Goal: Check status: Check status

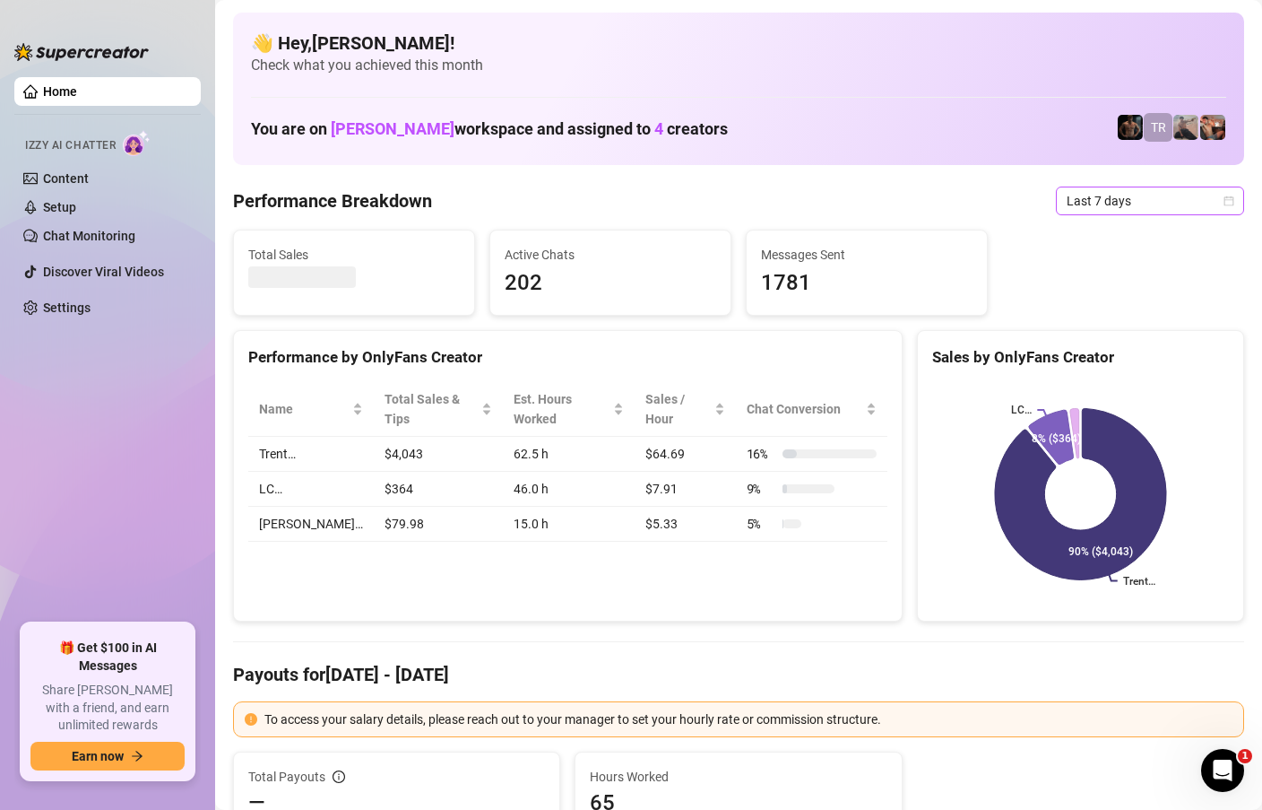
click at [1226, 202] on icon "calendar" at bounding box center [1229, 200] width 11 height 11
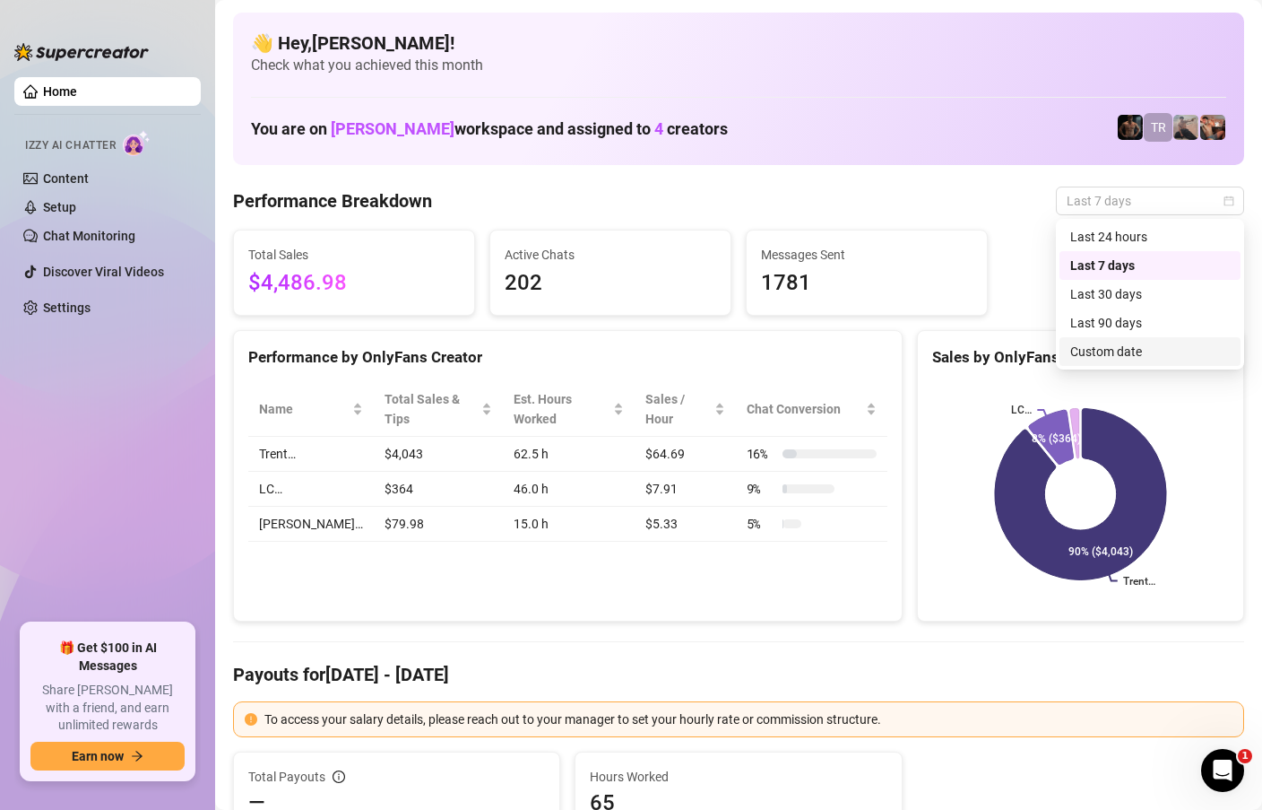
click at [1090, 354] on div "Custom date" at bounding box center [1151, 352] width 160 height 20
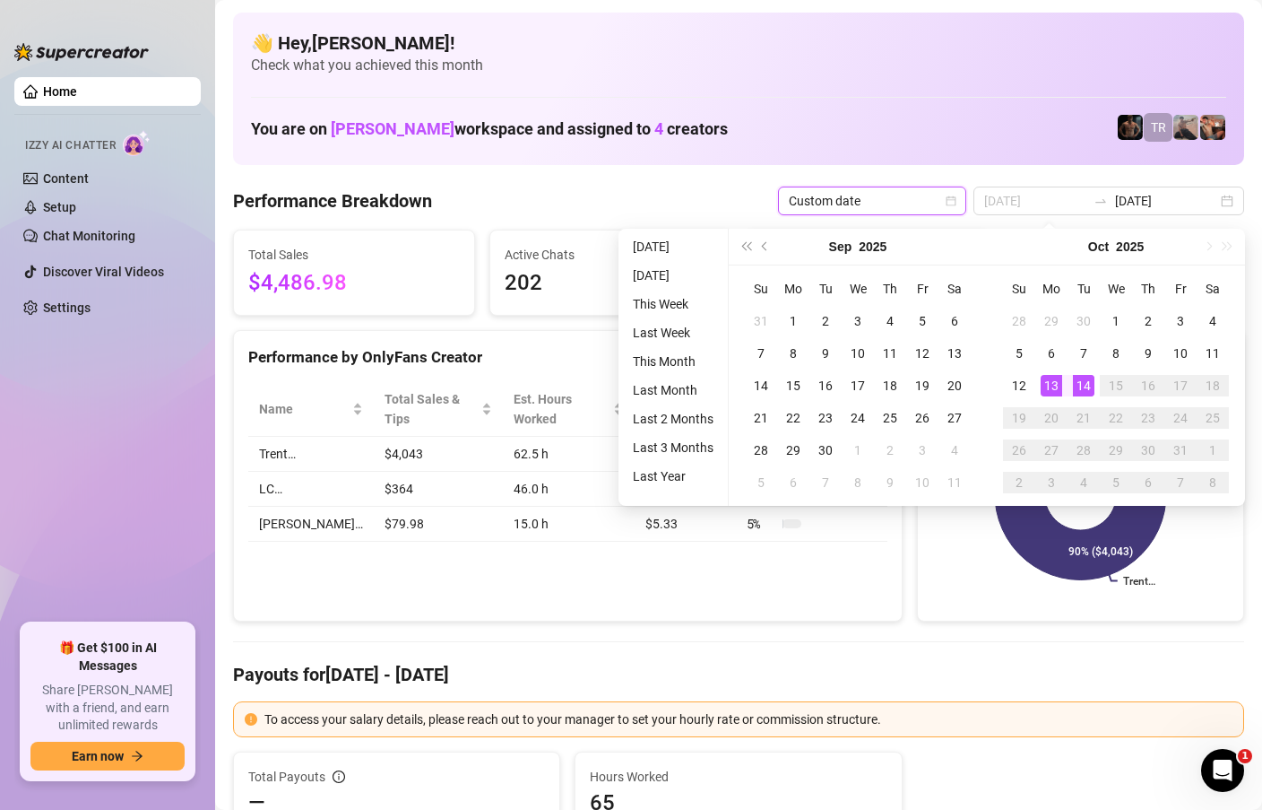
type input "[DATE]"
click at [1080, 394] on div "14" at bounding box center [1084, 386] width 22 height 22
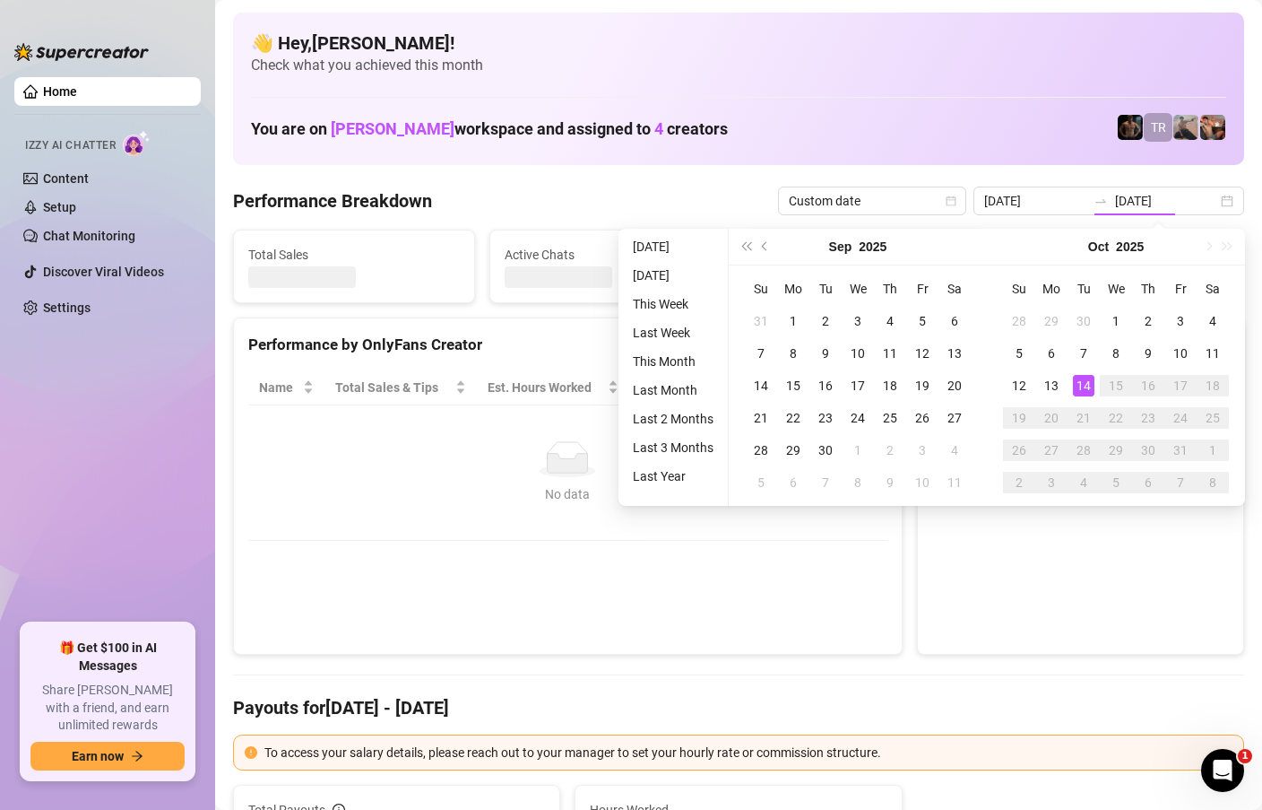
type input "[DATE]"
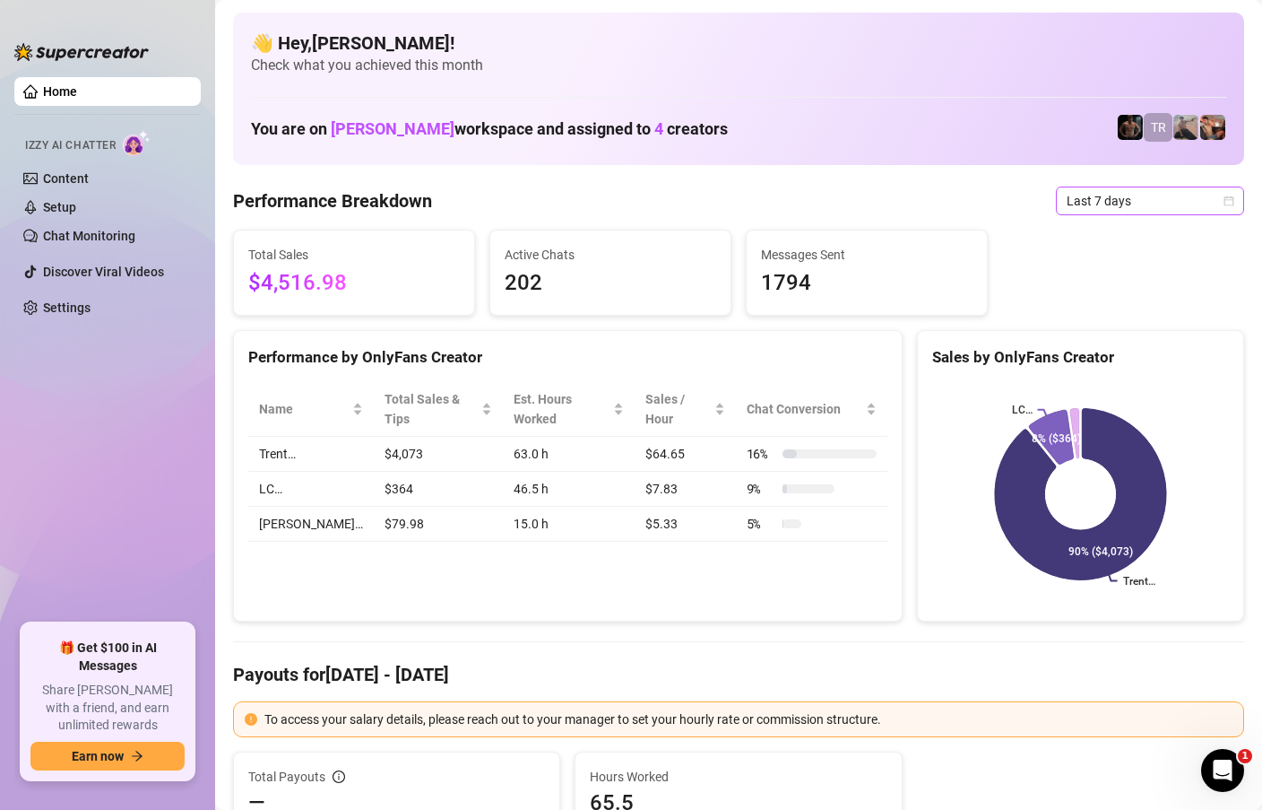
click at [1235, 198] on div "Last 7 days" at bounding box center [1150, 200] width 188 height 29
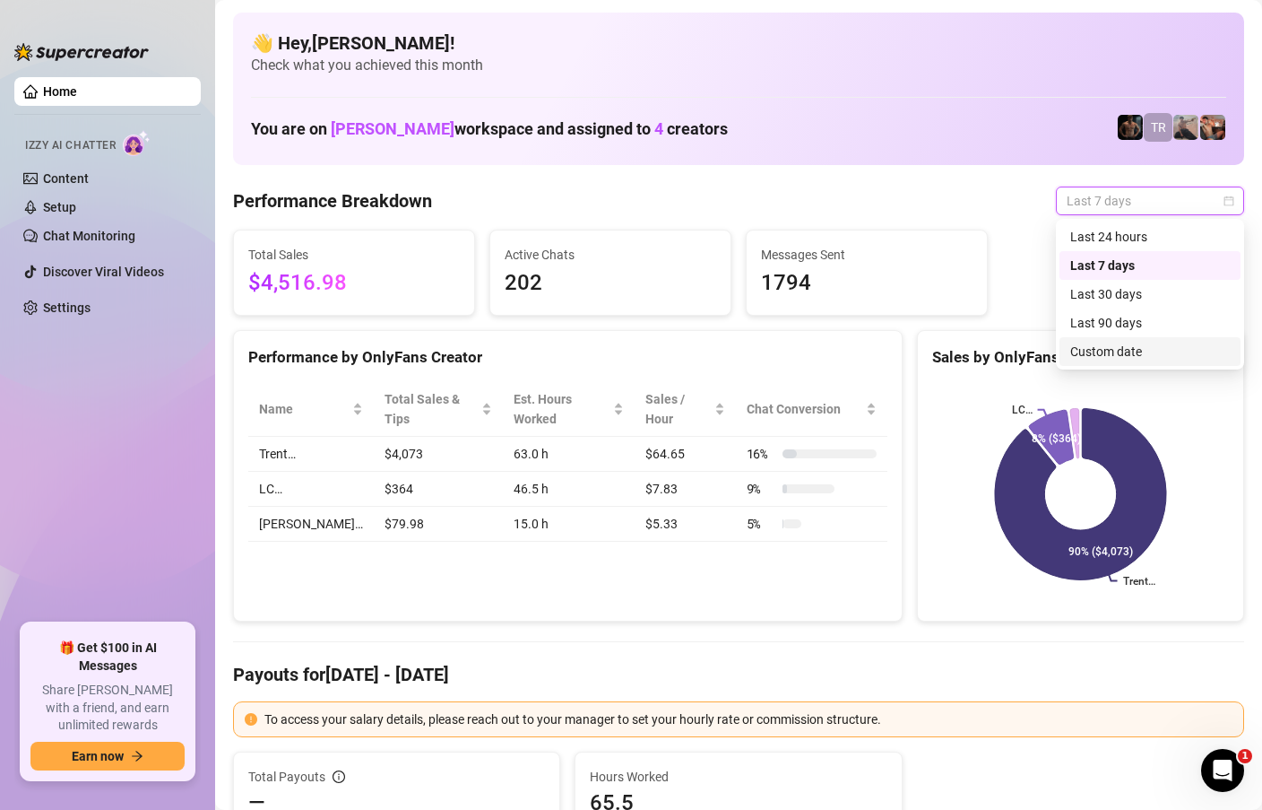
click at [1129, 350] on div "Custom date" at bounding box center [1151, 352] width 160 height 20
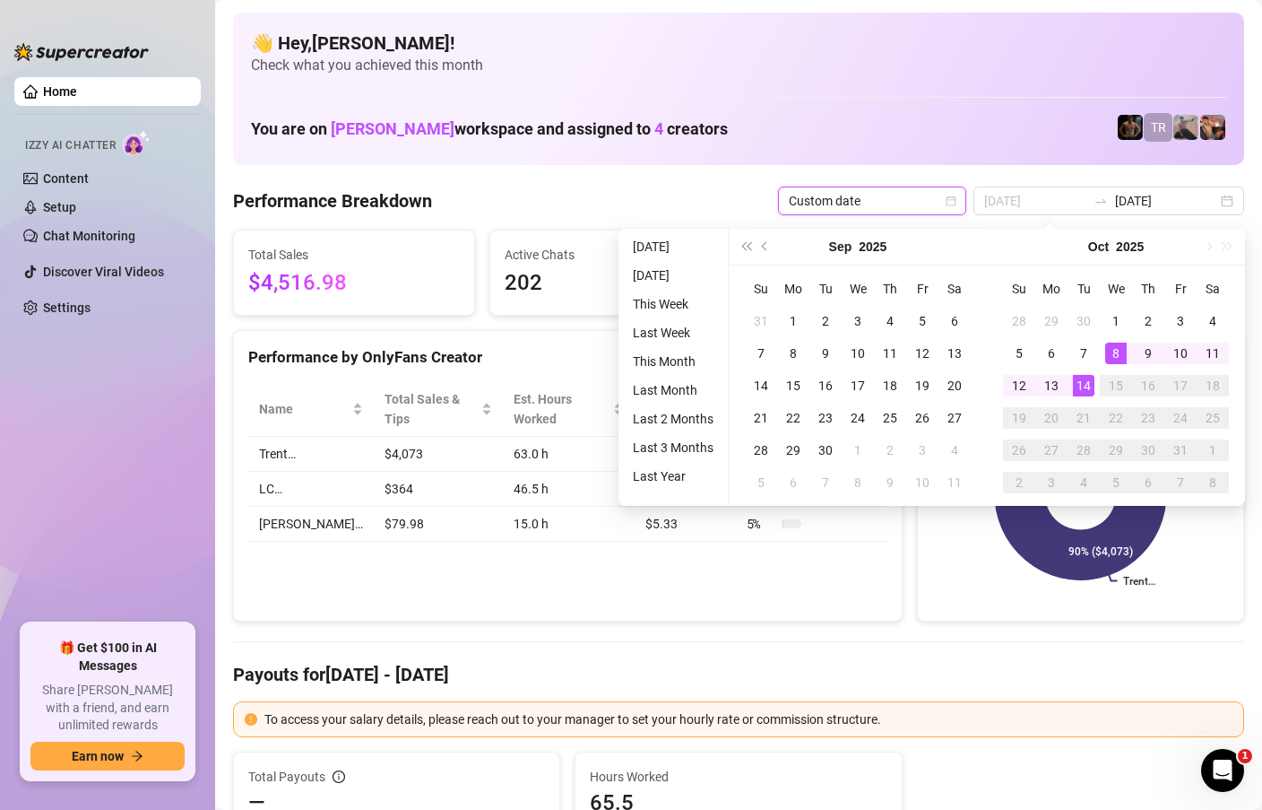
type input "[DATE]"
click at [1087, 385] on div "14" at bounding box center [1084, 386] width 22 height 22
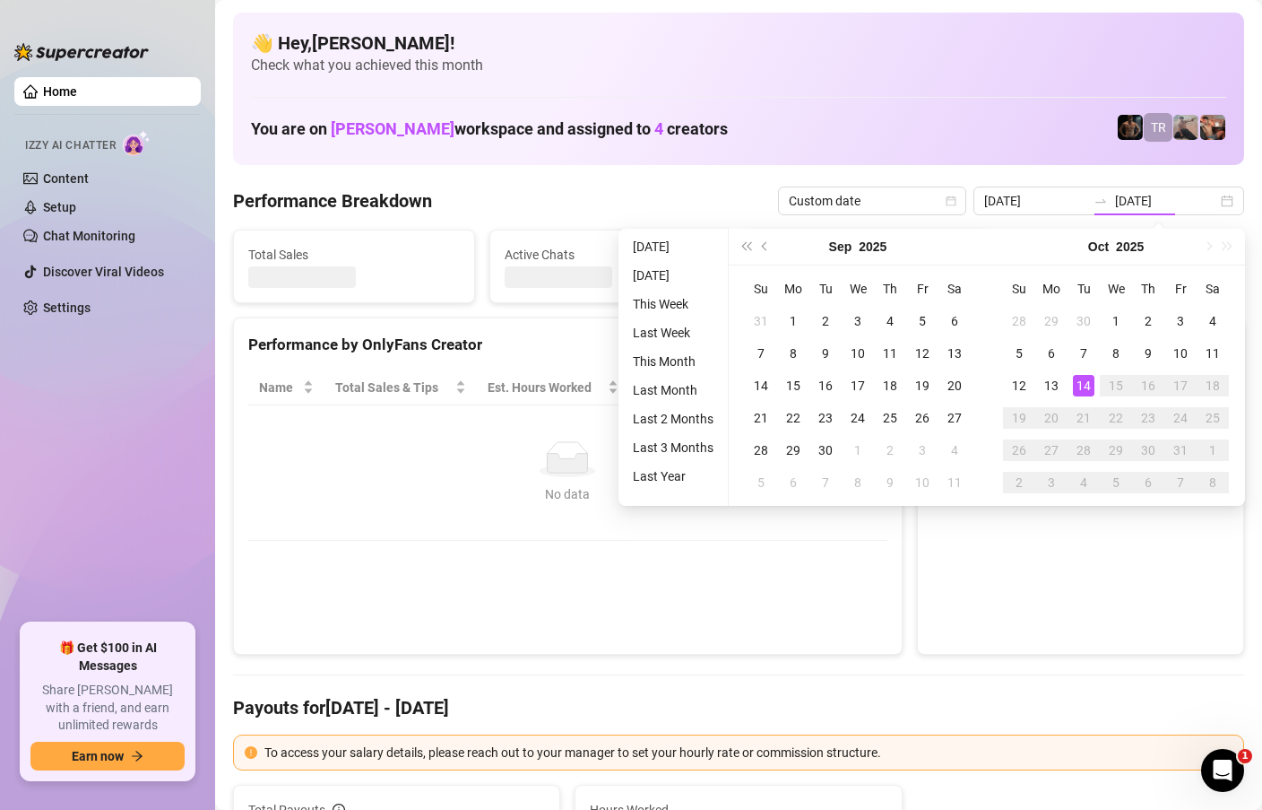
type input "[DATE]"
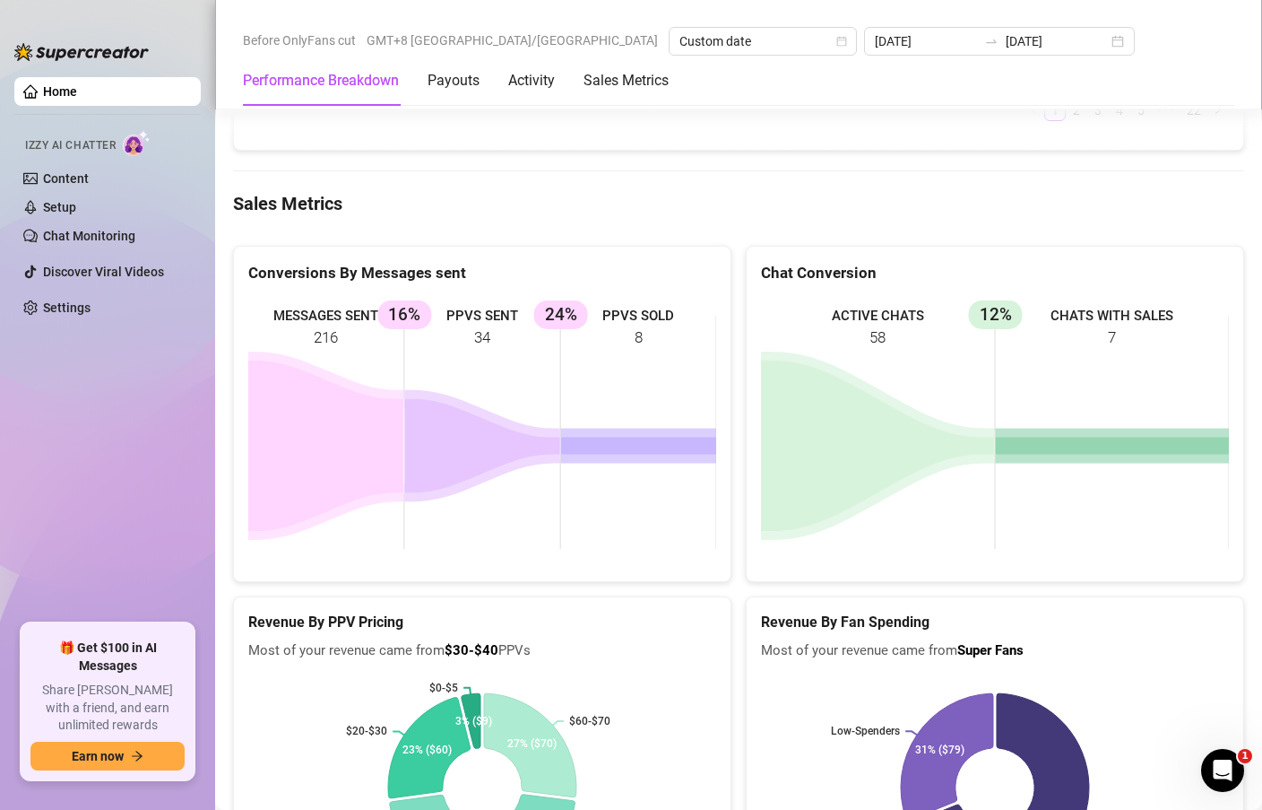
scroll to position [394, 0]
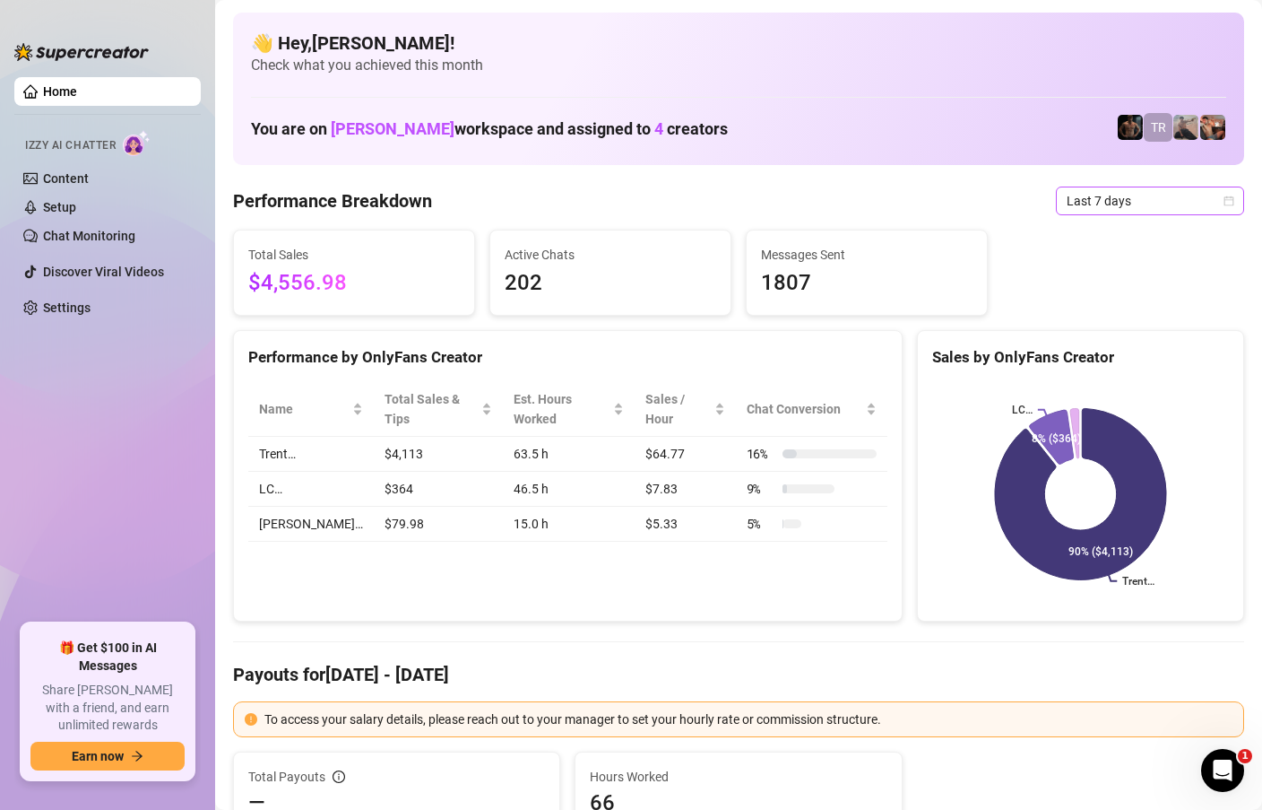
click at [1234, 200] on icon "calendar" at bounding box center [1229, 200] width 11 height 11
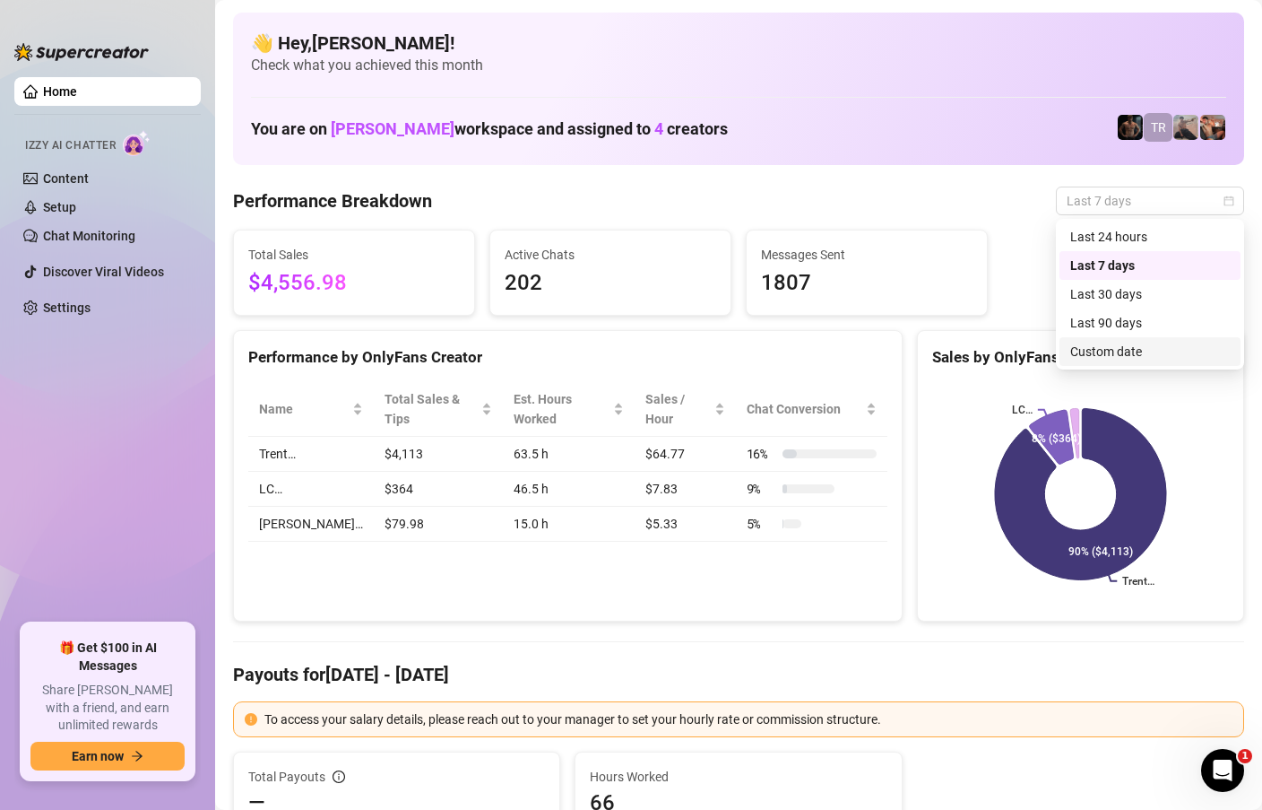
click at [1137, 360] on div "Custom date" at bounding box center [1151, 352] width 160 height 20
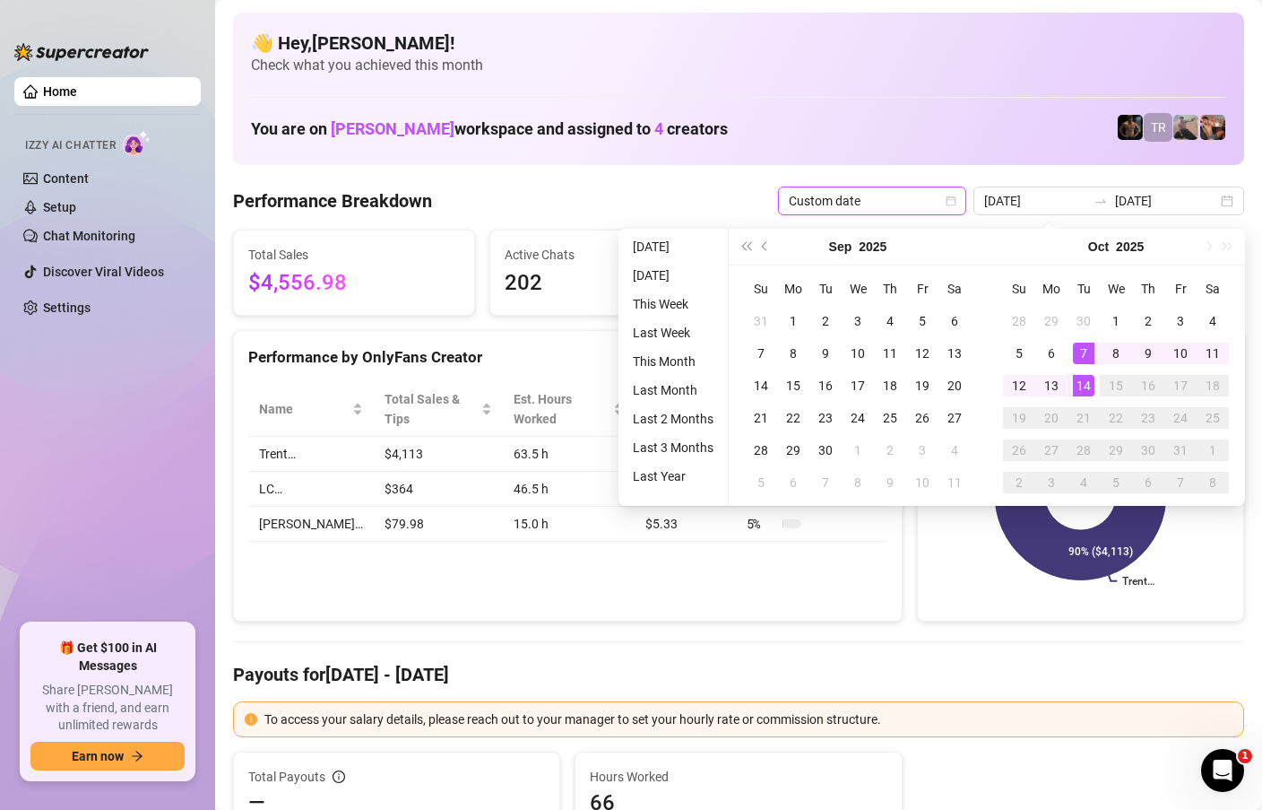
type input "[DATE]"
click at [1087, 395] on div "14" at bounding box center [1084, 386] width 22 height 22
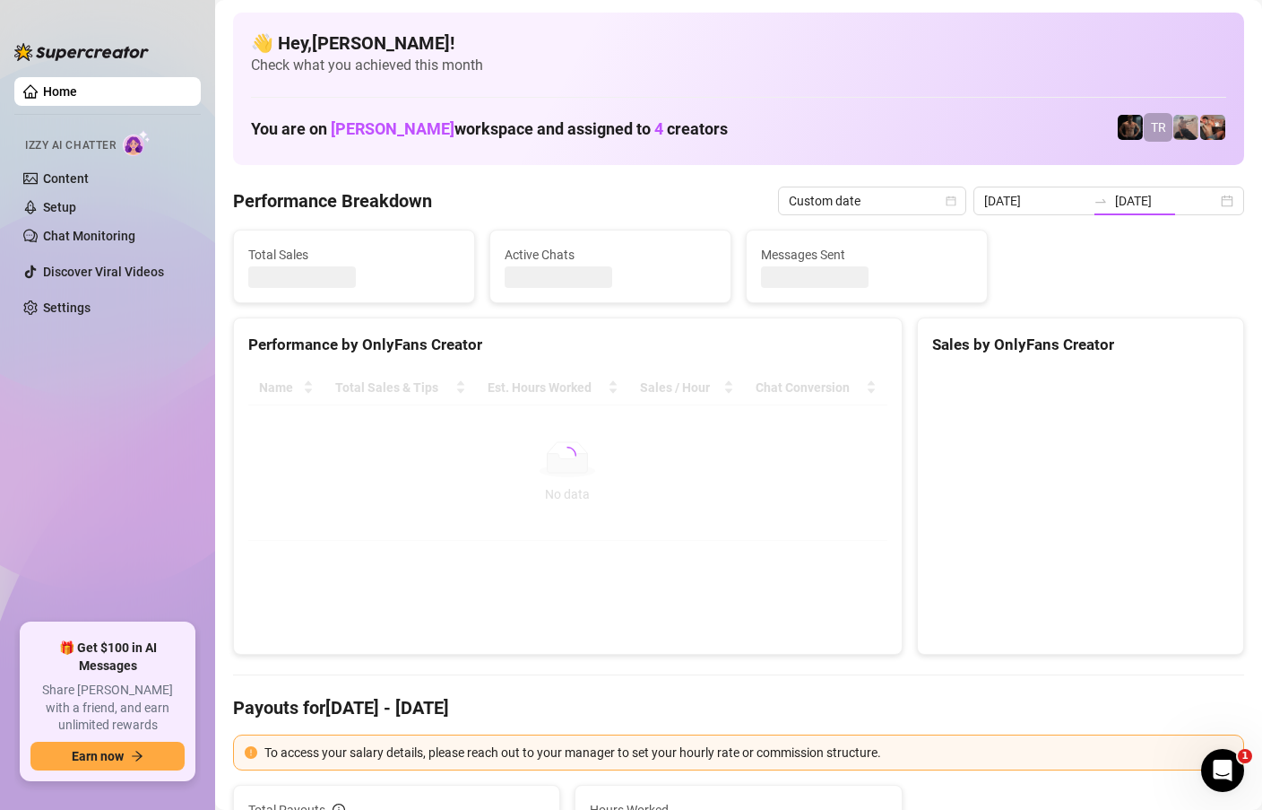
type input "[DATE]"
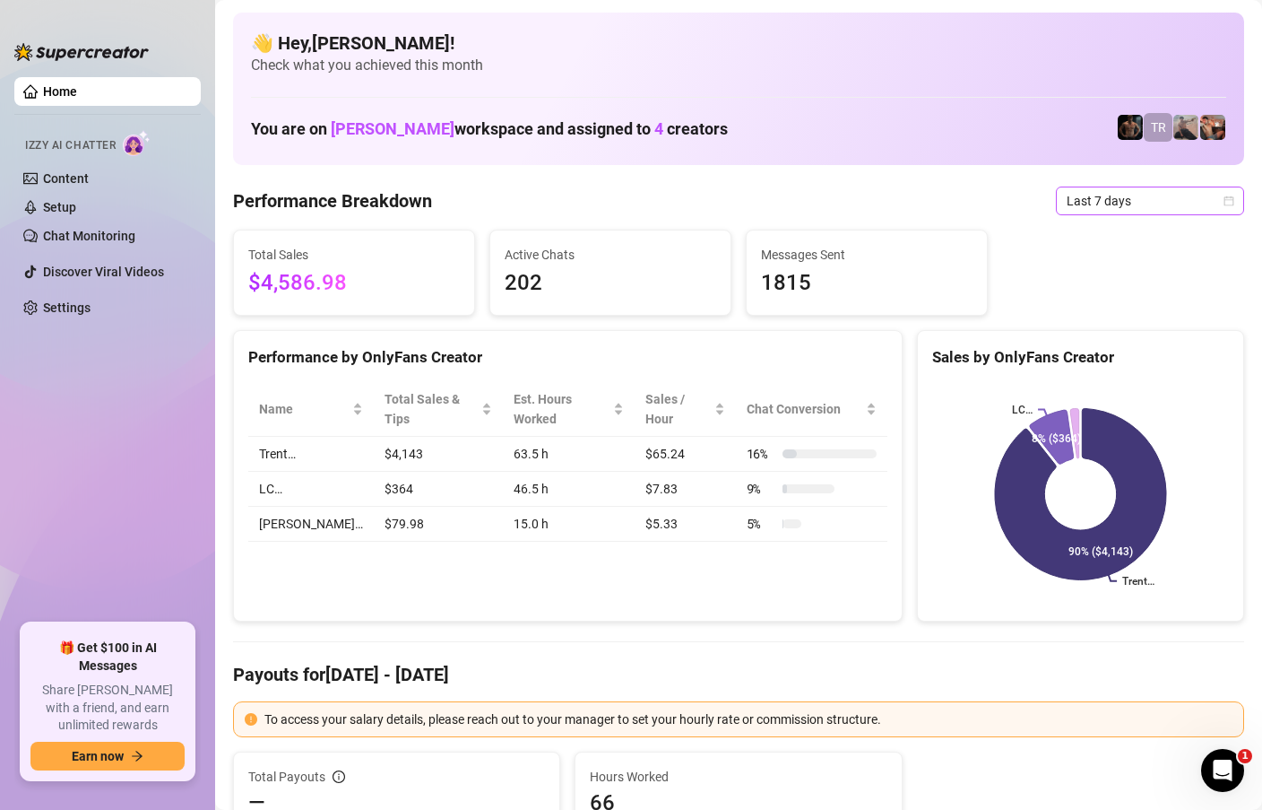
click at [1227, 195] on icon "calendar" at bounding box center [1229, 200] width 11 height 11
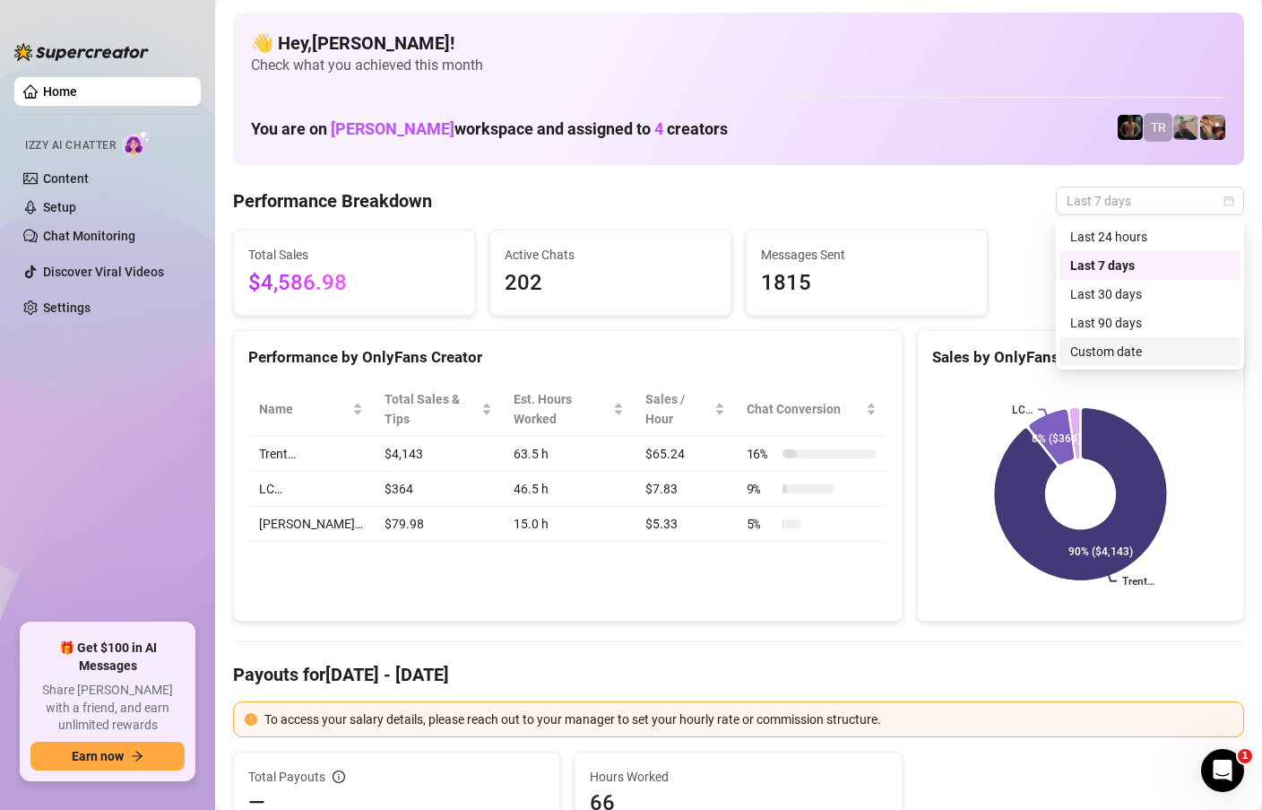
click at [1096, 357] on div "Custom date" at bounding box center [1151, 352] width 160 height 20
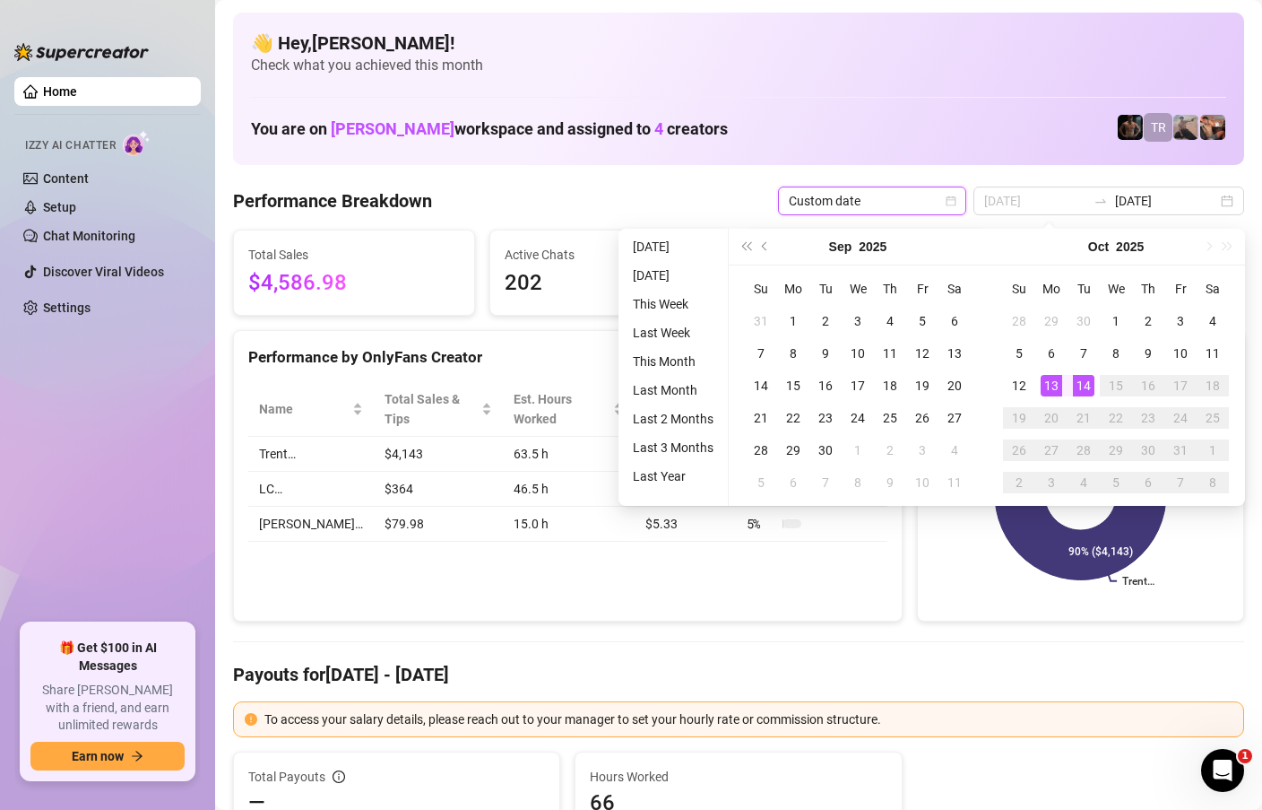
type input "[DATE]"
click at [1083, 384] on div "14" at bounding box center [1084, 386] width 22 height 22
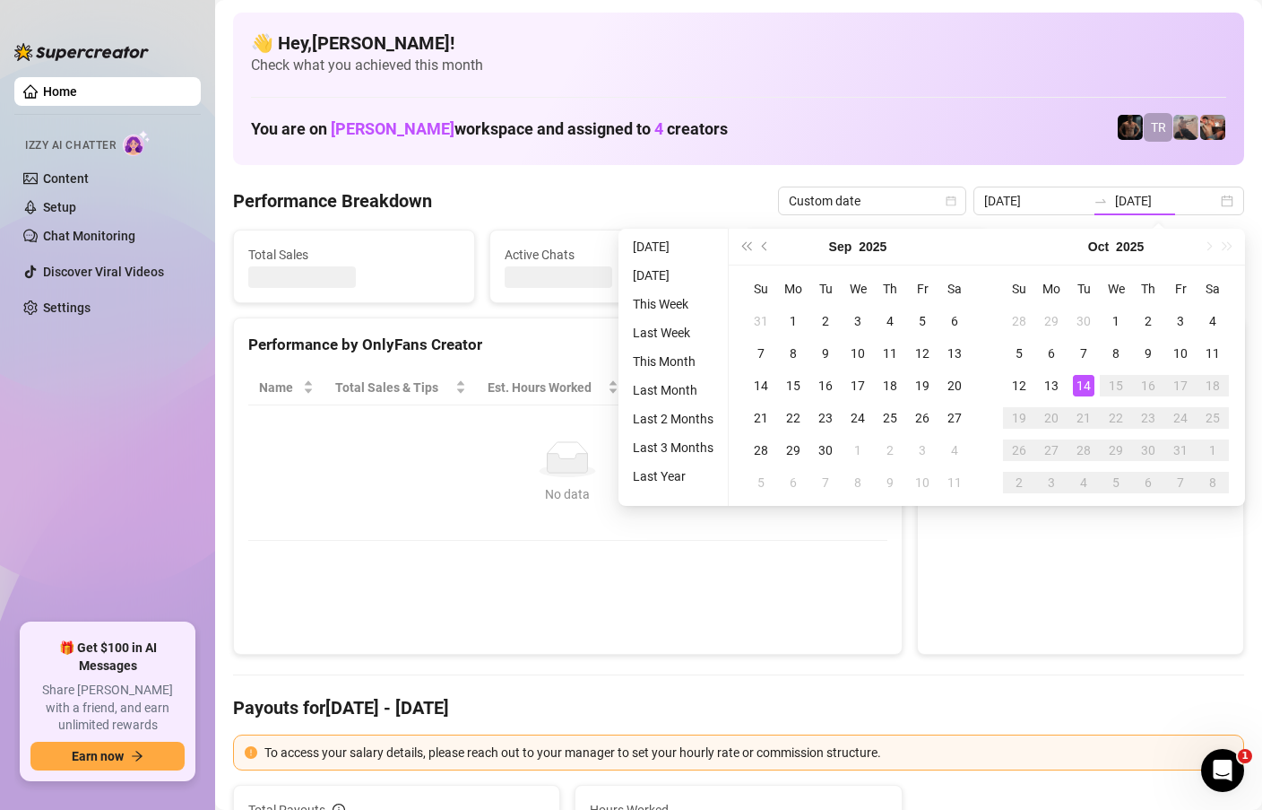
type input "[DATE]"
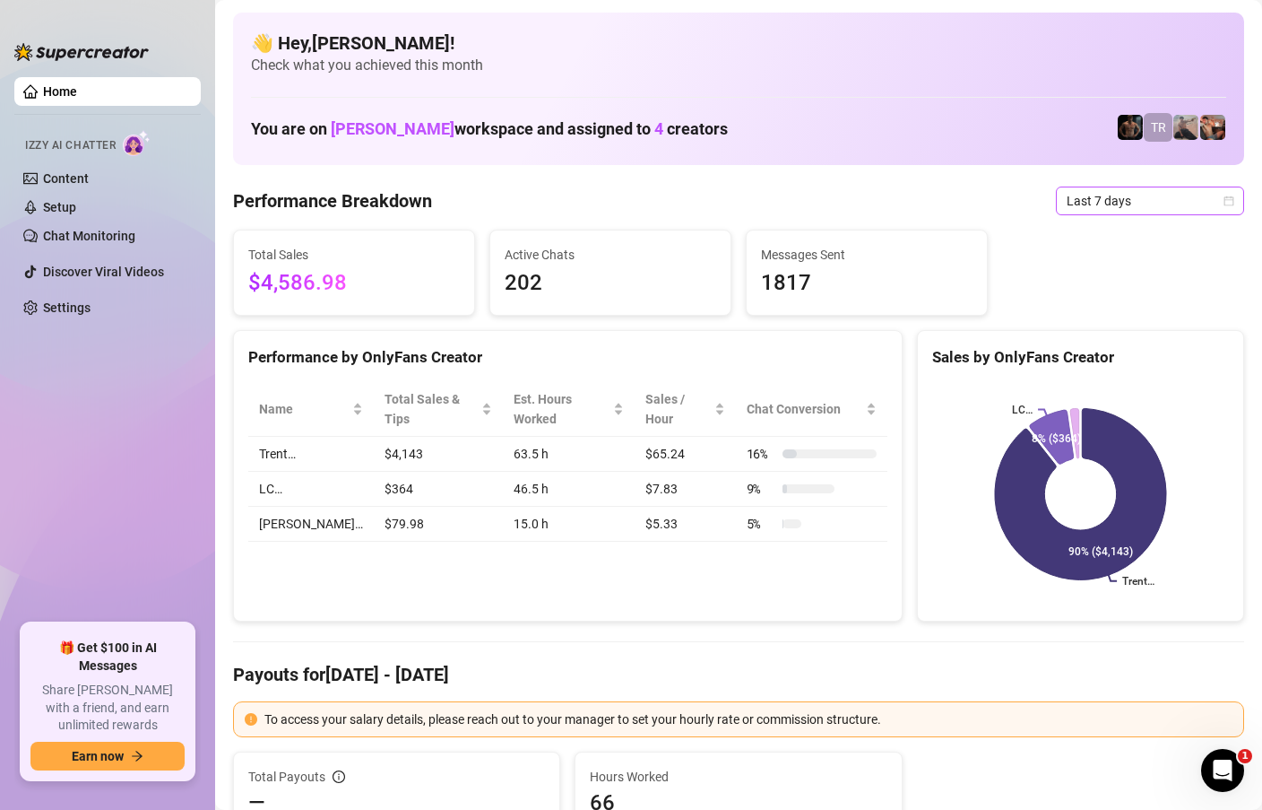
click at [1232, 206] on span "Last 7 days" at bounding box center [1150, 200] width 167 height 27
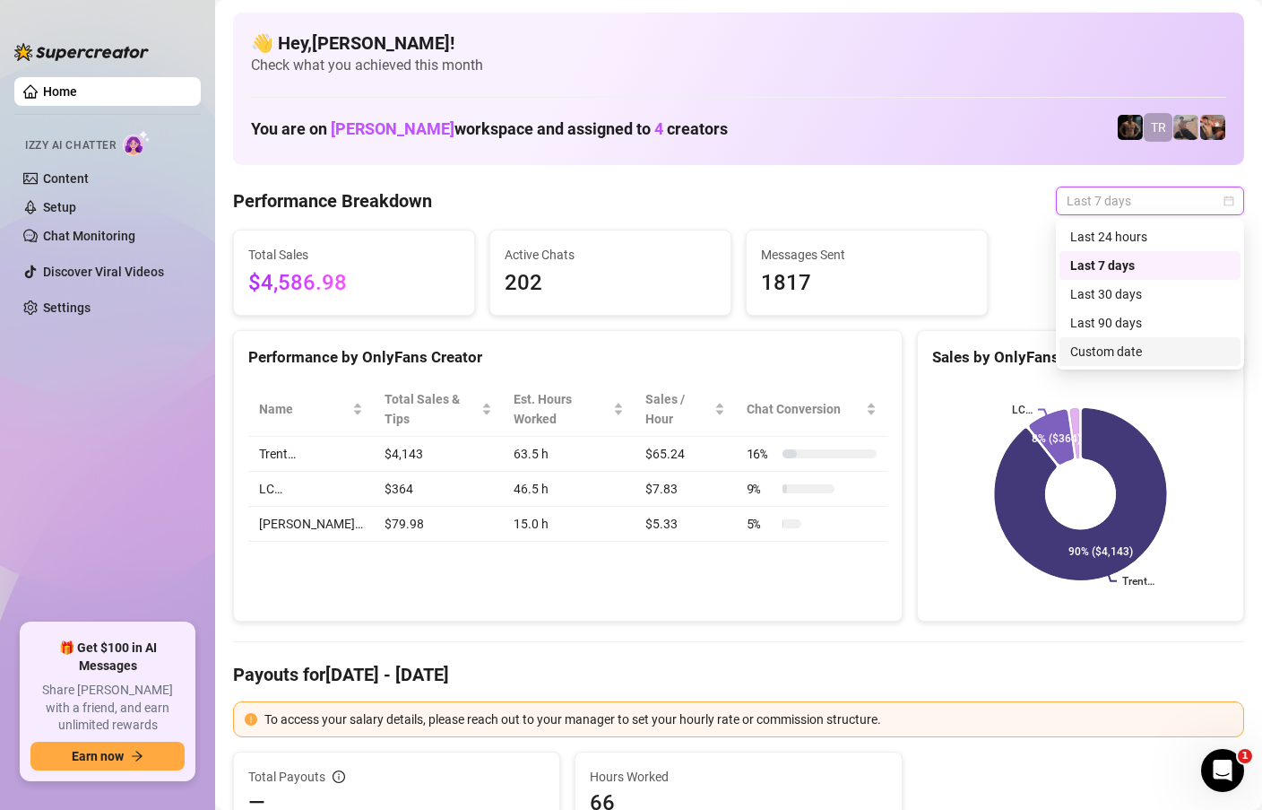
click at [1125, 348] on div "Custom date" at bounding box center [1151, 352] width 160 height 20
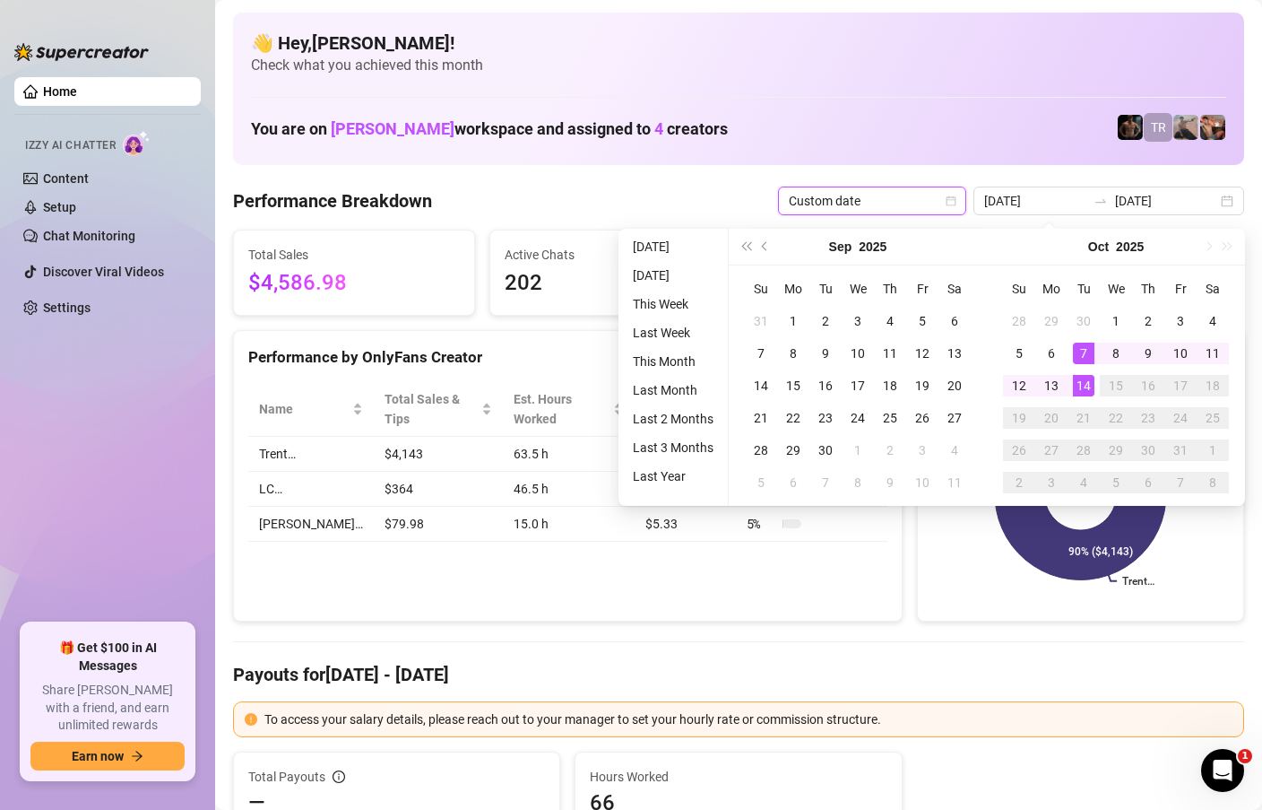
type input "[DATE]"
click at [1088, 379] on div "14" at bounding box center [1084, 386] width 22 height 22
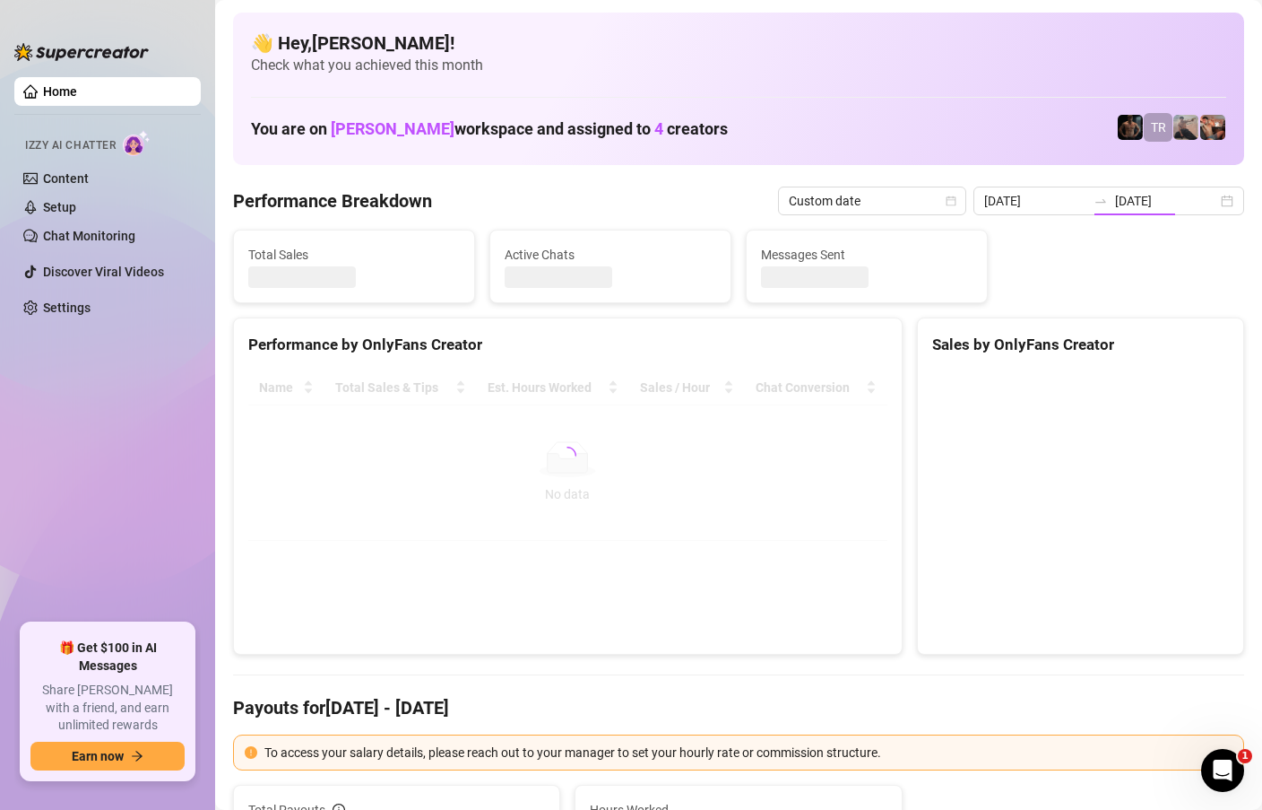
type input "[DATE]"
